Goal: Information Seeking & Learning: Learn about a topic

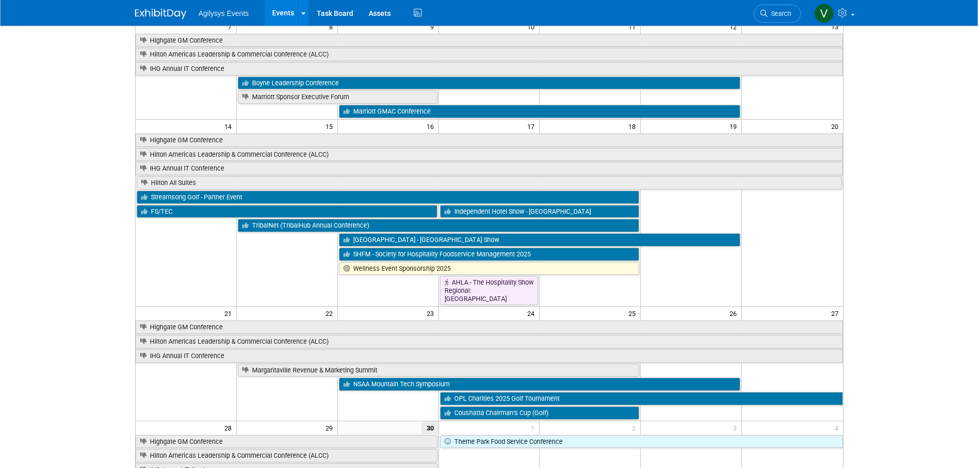
scroll to position [406, 0]
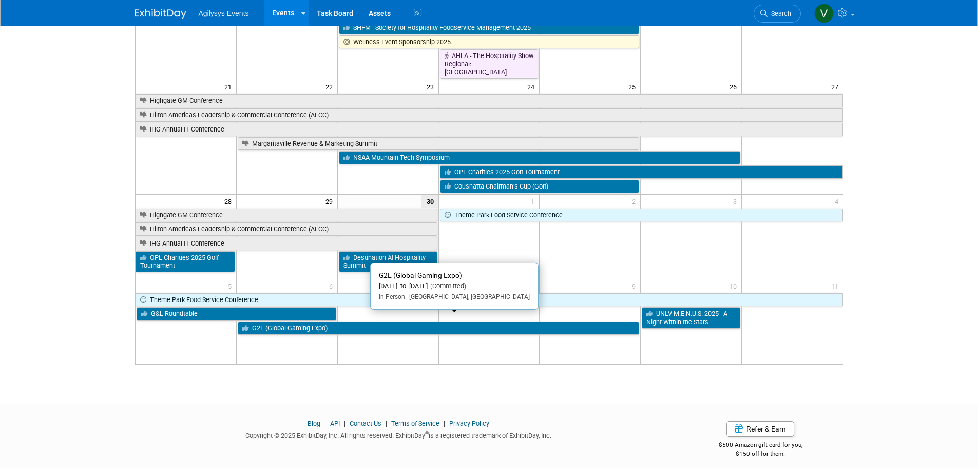
click at [305, 321] on link "G2E (Global Gaming Expo)" at bounding box center [438, 327] width 401 height 13
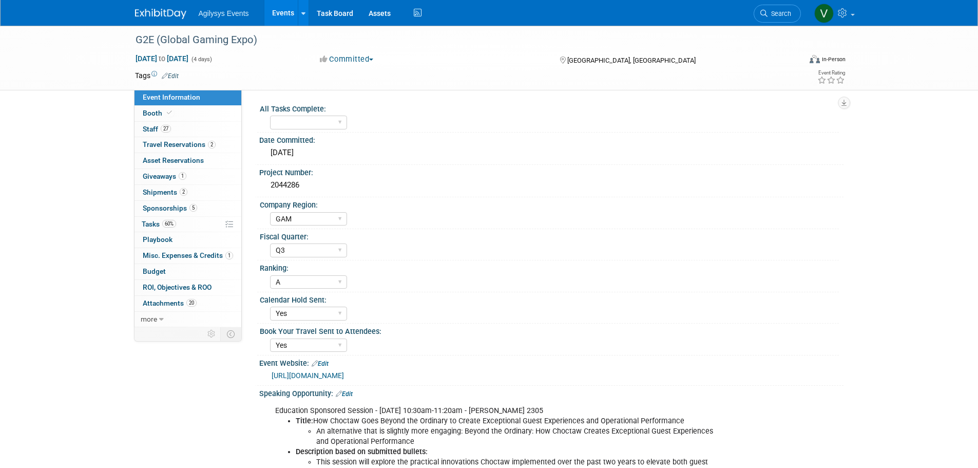
select select "GAM"
select select "Q3"
select select "A"
select select "Yes"
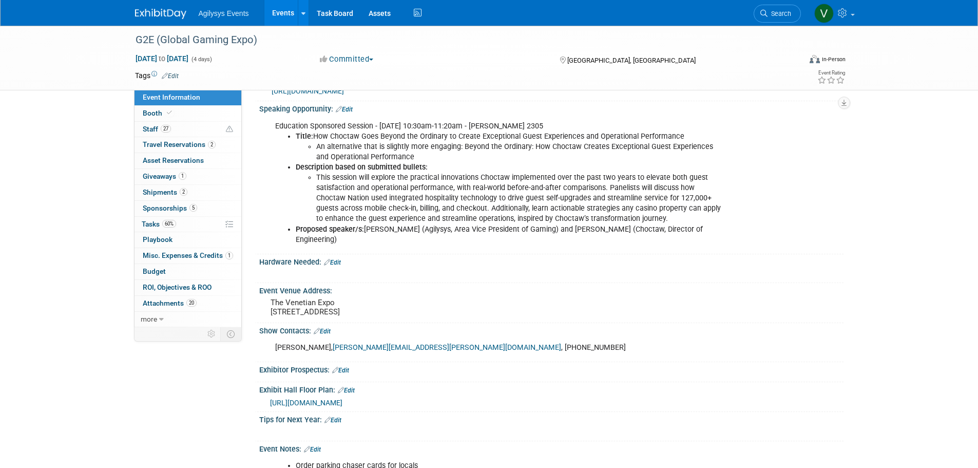
scroll to position [308, 0]
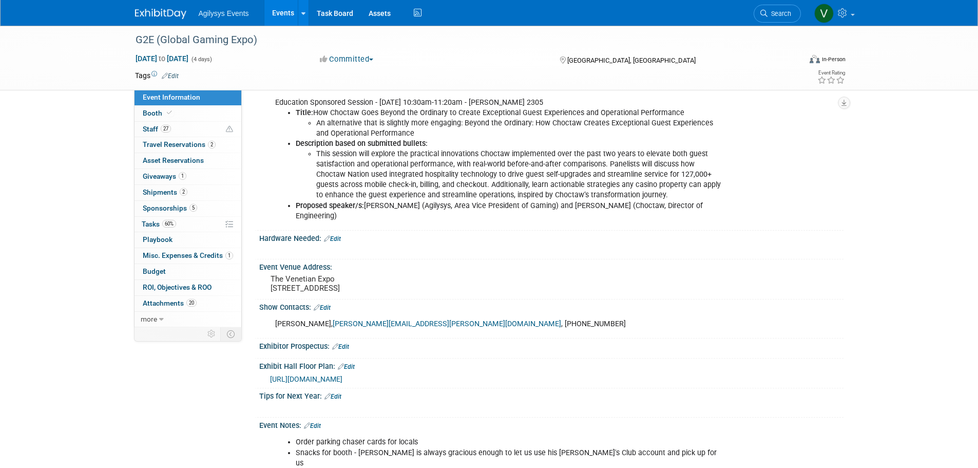
click at [359, 382] on div "[URL][DOMAIN_NAME]" at bounding box center [553, 378] width 566 height 11
click at [342, 375] on span "[URL][DOMAIN_NAME]" at bounding box center [306, 379] width 72 height 8
